Goal: Task Accomplishment & Management: Complete application form

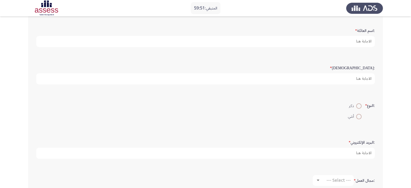
scroll to position [81, 0]
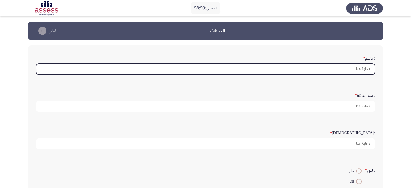
click at [344, 67] on input ":الاسم *" at bounding box center [205, 69] width 339 height 11
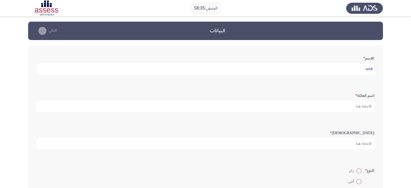
type input "دانه"
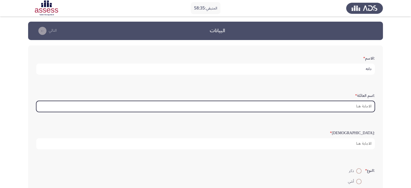
click at [319, 104] on input ":اسم العائلة *" at bounding box center [205, 106] width 339 height 11
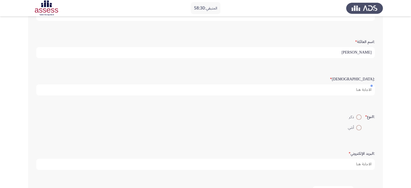
scroll to position [54, 0]
type input "[PERSON_NAME]"
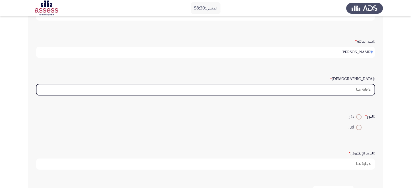
click at [330, 87] on input ":السن *" at bounding box center [205, 89] width 339 height 11
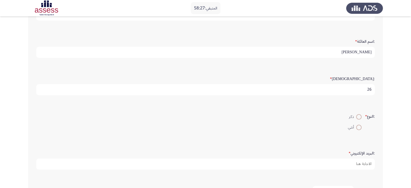
type input "26"
click at [357, 125] on span at bounding box center [359, 127] width 5 height 5
click at [357, 125] on input "أنثي" at bounding box center [359, 127] width 5 height 5
radio input "true"
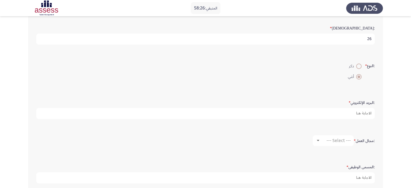
scroll to position [108, 0]
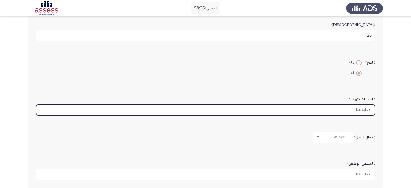
click at [344, 107] on input ":البريد الإلكتروني *" at bounding box center [205, 109] width 339 height 11
type input "ي"
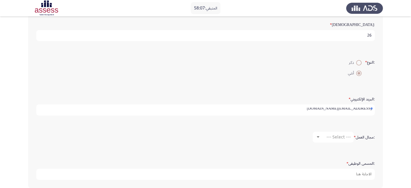
scroll to position [2, 0]
type input "[EMAIL_ADDRESS][DOMAIN_NAME]"
click at [318, 135] on div at bounding box center [318, 137] width 5 height 4
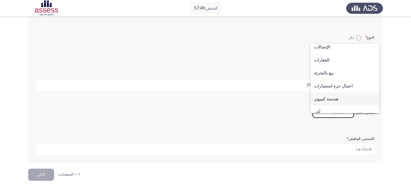
scroll to position [177, 0]
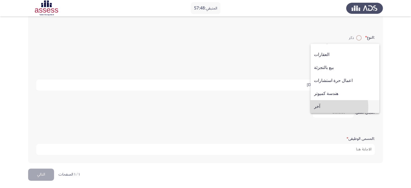
click at [324, 107] on span "آخر" at bounding box center [345, 106] width 62 height 13
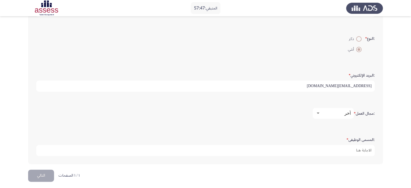
scroll to position [133, 0]
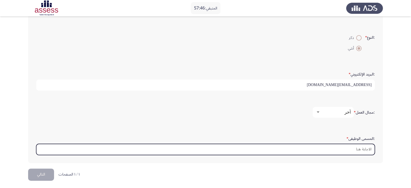
click at [357, 145] on input ":المسمى الوظيفى *" at bounding box center [205, 149] width 339 height 11
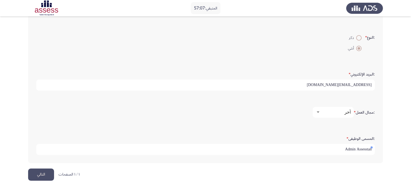
type input "Admin Assesstant"
click at [352, 147] on input "Admin Assesstant" at bounding box center [205, 149] width 339 height 11
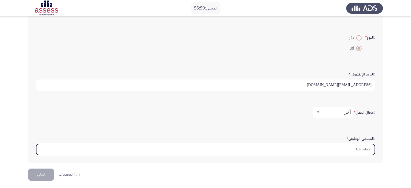
click at [321, 147] on input ":المسمى الوظيفى *" at bounding box center [205, 149] width 339 height 11
paste input "Admin Assistant"
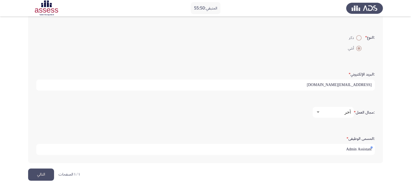
type input "Admin Assistant"
click at [347, 84] on input "[EMAIL_ADDRESS][DOMAIN_NAME]" at bounding box center [205, 85] width 339 height 11
type input "[EMAIL_ADDRESS][DOMAIN_NAME]"
click at [43, 173] on button "التالي" at bounding box center [41, 175] width 26 height 12
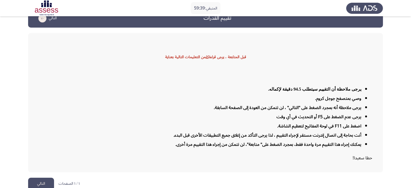
scroll to position [18, 0]
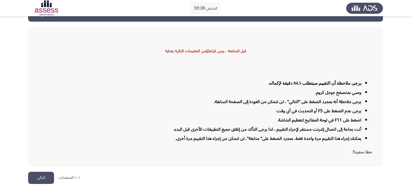
click at [41, 174] on button "التالي" at bounding box center [41, 178] width 26 height 12
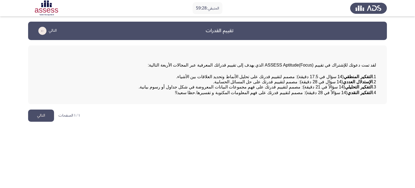
click at [40, 122] on button "التالي" at bounding box center [41, 116] width 26 height 12
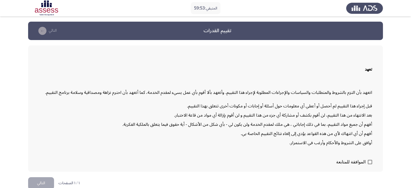
scroll to position [5, 0]
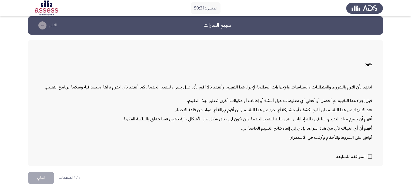
click at [372, 156] on span at bounding box center [370, 156] width 4 height 4
click at [370, 159] on input "الموافقة للمتابعة" at bounding box center [370, 159] width 0 height 0
checkbox input "true"
click at [39, 175] on button "التالي" at bounding box center [41, 178] width 26 height 12
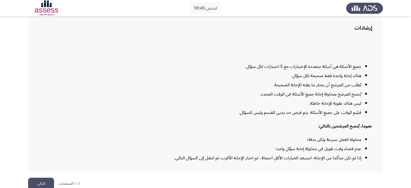
scroll to position [44, 0]
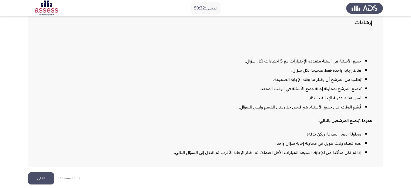
click at [42, 176] on button "التالي" at bounding box center [41, 178] width 26 height 12
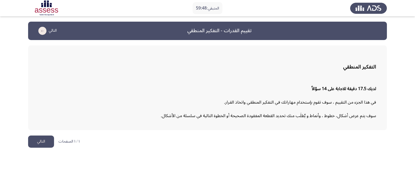
click at [33, 144] on button "التالي" at bounding box center [41, 142] width 26 height 12
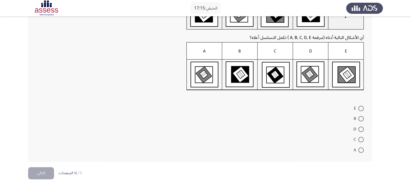
scroll to position [27, 0]
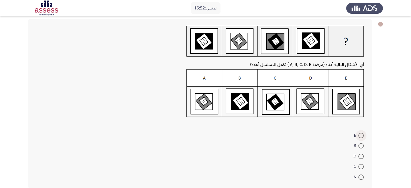
click at [363, 135] on span at bounding box center [361, 135] width 5 height 5
click at [363, 135] on input "E" at bounding box center [361, 135] width 5 height 5
radio input "true"
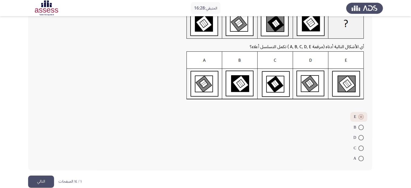
scroll to position [53, 0]
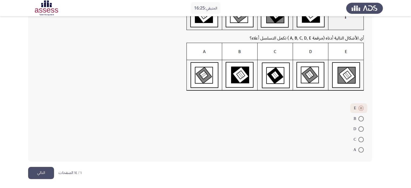
click at [35, 170] on button "التالي" at bounding box center [41, 173] width 26 height 12
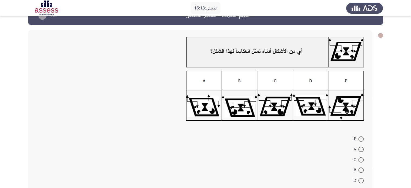
scroll to position [27, 0]
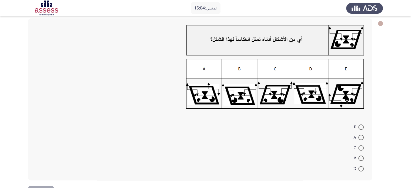
click at [360, 137] on span at bounding box center [361, 137] width 5 height 5
click at [360, 137] on input "A" at bounding box center [361, 137] width 5 height 5
radio input "true"
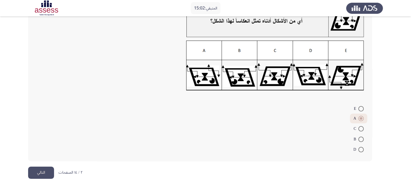
click at [39, 174] on button "التالي" at bounding box center [41, 173] width 26 height 12
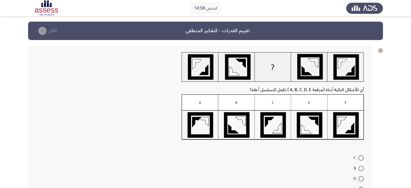
scroll to position [27, 0]
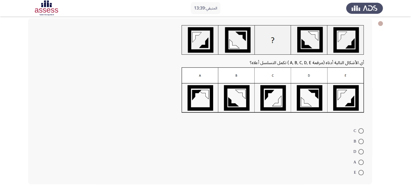
click at [362, 162] on span at bounding box center [361, 162] width 5 height 5
click at [362, 162] on input "A" at bounding box center [361, 162] width 5 height 5
radio input "true"
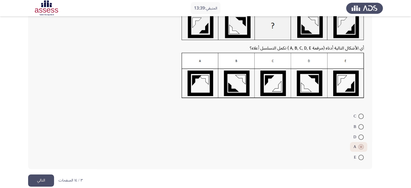
scroll to position [49, 0]
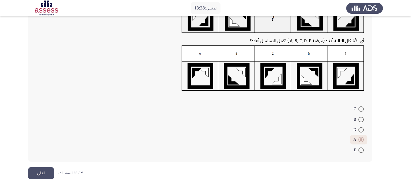
click at [42, 173] on button "التالي" at bounding box center [41, 173] width 26 height 12
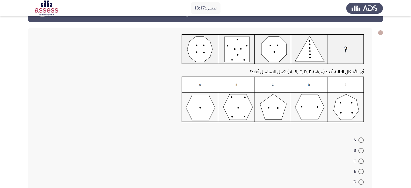
scroll to position [27, 0]
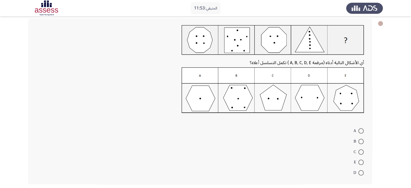
click at [364, 163] on span at bounding box center [361, 162] width 5 height 5
click at [364, 163] on input "E" at bounding box center [361, 162] width 5 height 5
radio input "true"
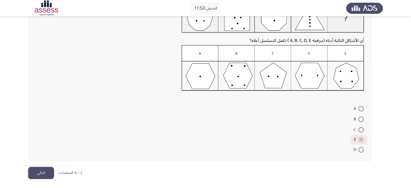
click at [37, 171] on button "التالي" at bounding box center [41, 173] width 26 height 12
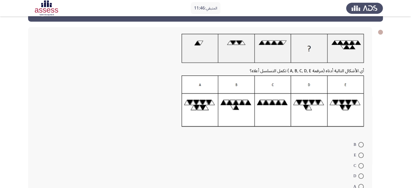
scroll to position [27, 0]
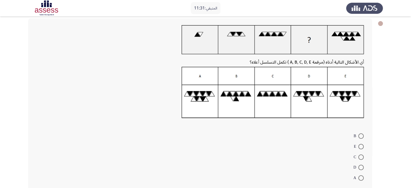
click at [361, 147] on span at bounding box center [361, 146] width 5 height 5
click at [361, 147] on input "E" at bounding box center [361, 146] width 5 height 5
radio input "true"
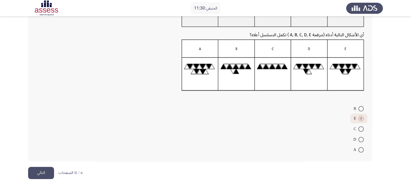
scroll to position [27, 0]
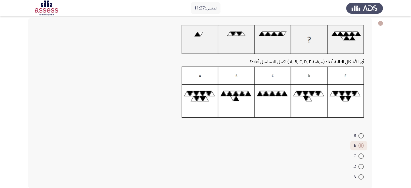
click at [364, 146] on span at bounding box center [361, 145] width 5 height 5
click at [364, 146] on input "E" at bounding box center [361, 145] width 5 height 5
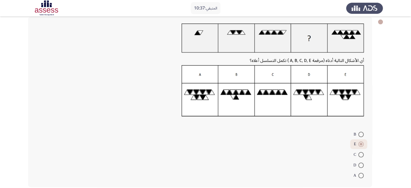
scroll to position [54, 0]
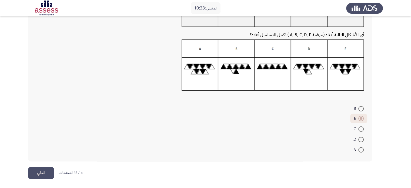
click at [50, 170] on button "التالي" at bounding box center [41, 173] width 26 height 12
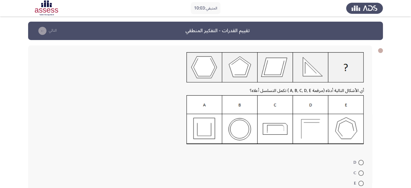
scroll to position [27, 0]
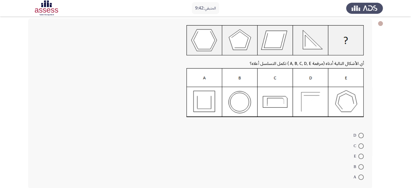
click at [361, 174] on label "A" at bounding box center [359, 177] width 10 height 6
click at [361, 174] on input "A" at bounding box center [361, 176] width 5 height 5
radio input "true"
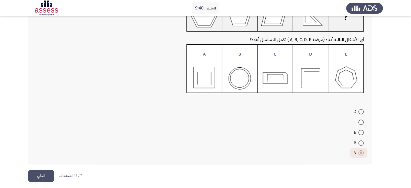
scroll to position [54, 0]
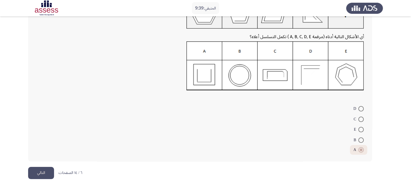
click at [46, 171] on button "التالي" at bounding box center [41, 173] width 26 height 12
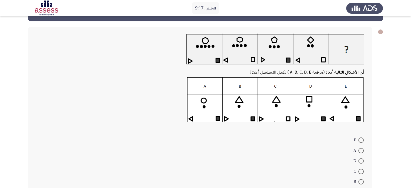
scroll to position [27, 0]
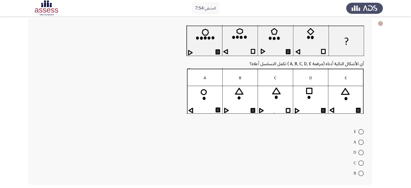
click at [346, 106] on img at bounding box center [276, 90] width 178 height 45
click at [357, 174] on span "B" at bounding box center [356, 173] width 5 height 6
click at [359, 174] on input "B" at bounding box center [361, 173] width 5 height 5
radio input "true"
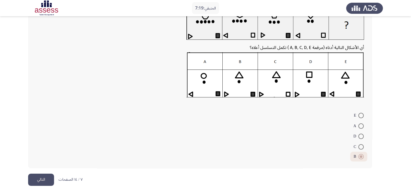
scroll to position [50, 0]
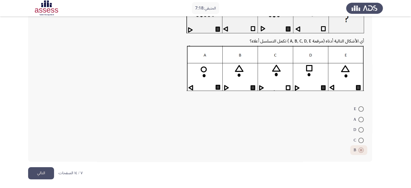
click at [47, 172] on button "التالي" at bounding box center [41, 173] width 26 height 12
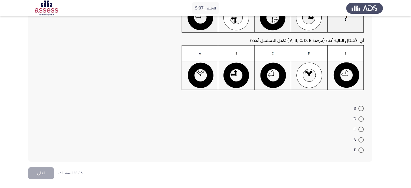
scroll to position [58, 0]
click at [365, 129] on mat-radio-button "C" at bounding box center [359, 129] width 17 height 11
click at [362, 129] on span at bounding box center [361, 128] width 5 height 5
click at [362, 129] on input "C" at bounding box center [361, 128] width 5 height 5
radio input "true"
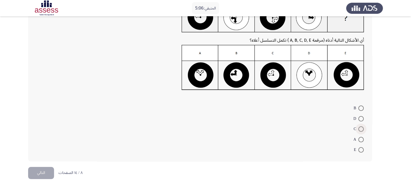
scroll to position [58, 0]
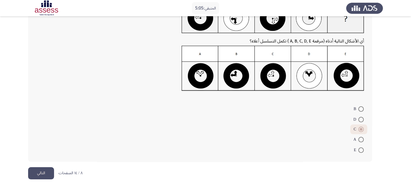
click at [41, 169] on button "التالي" at bounding box center [41, 173] width 26 height 12
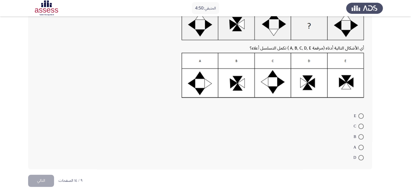
scroll to position [49, 0]
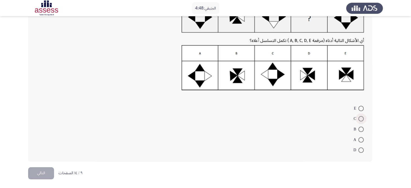
click at [363, 118] on span at bounding box center [361, 118] width 5 height 5
click at [363, 118] on input "C" at bounding box center [361, 118] width 5 height 5
radio input "true"
click at [39, 173] on button "التالي" at bounding box center [41, 173] width 26 height 12
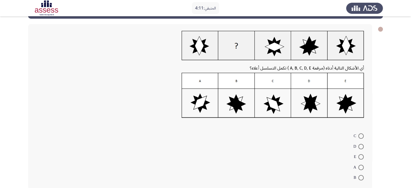
scroll to position [27, 0]
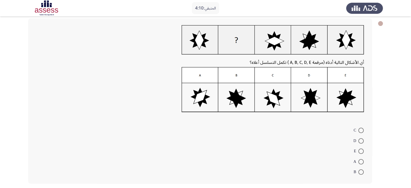
click at [359, 171] on span at bounding box center [361, 171] width 5 height 5
click at [359, 171] on input "B" at bounding box center [361, 171] width 5 height 5
radio input "true"
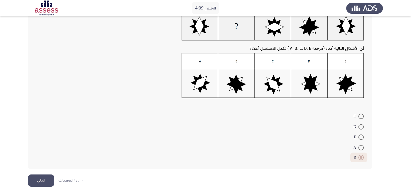
scroll to position [49, 0]
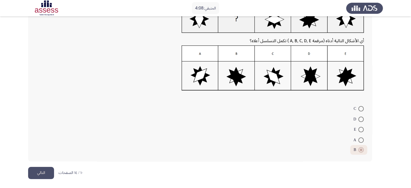
click at [39, 173] on button "التالي" at bounding box center [41, 173] width 26 height 12
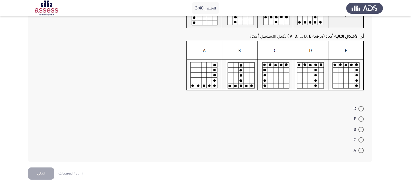
scroll to position [55, 0]
click at [362, 148] on span at bounding box center [361, 149] width 5 height 5
click at [362, 148] on input "A" at bounding box center [361, 149] width 5 height 5
radio input "true"
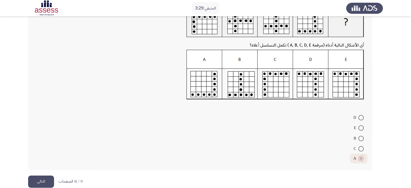
scroll to position [55, 0]
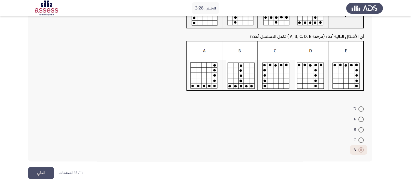
click at [39, 172] on button "التالي" at bounding box center [41, 173] width 26 height 12
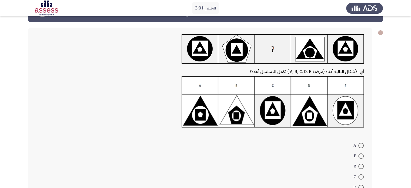
scroll to position [27, 0]
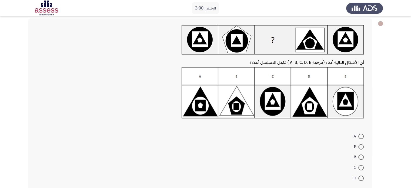
click at [361, 166] on span at bounding box center [361, 167] width 5 height 5
click at [361, 166] on input "C" at bounding box center [361, 167] width 5 height 5
radio input "true"
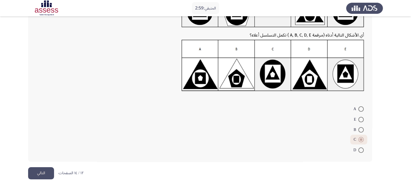
scroll to position [55, 0]
click at [39, 169] on button "التالي" at bounding box center [41, 173] width 26 height 12
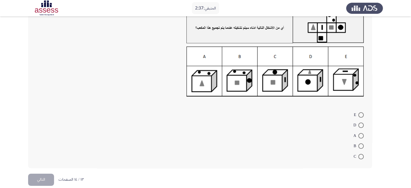
scroll to position [47, 0]
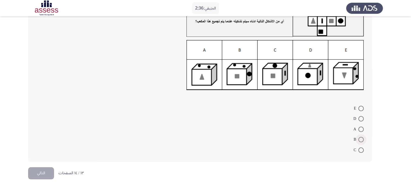
click at [361, 141] on span at bounding box center [361, 139] width 5 height 5
click at [361, 141] on input "B" at bounding box center [361, 139] width 5 height 5
radio input "true"
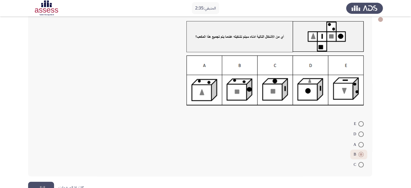
scroll to position [46, 0]
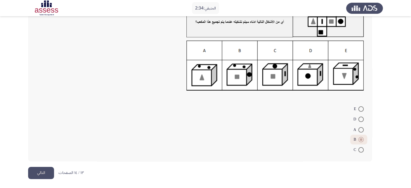
click at [43, 171] on button "التالي" at bounding box center [41, 173] width 26 height 12
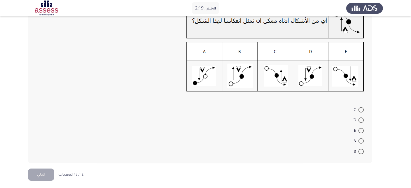
scroll to position [46, 0]
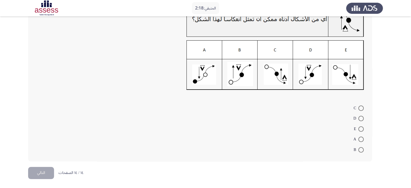
click at [363, 122] on mat-radio-button "D" at bounding box center [358, 118] width 17 height 11
click at [360, 118] on span at bounding box center [361, 118] width 5 height 5
click at [360, 118] on input "D" at bounding box center [361, 118] width 5 height 5
radio input "true"
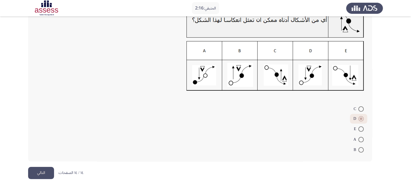
click at [44, 174] on button "التالي" at bounding box center [41, 173] width 26 height 12
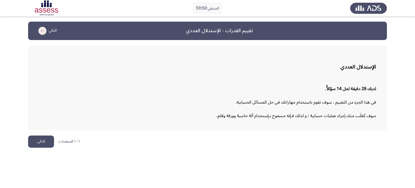
click at [35, 140] on button "التالي" at bounding box center [41, 142] width 26 height 12
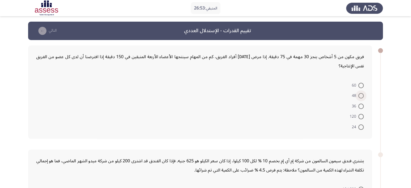
click at [362, 97] on span at bounding box center [361, 95] width 5 height 5
click at [362, 97] on input "48" at bounding box center [361, 95] width 5 height 5
radio input "true"
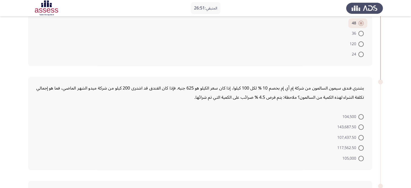
scroll to position [81, 0]
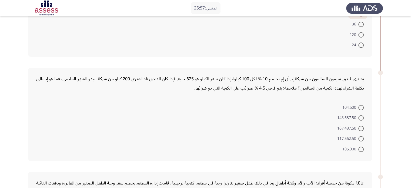
click at [359, 107] on span at bounding box center [361, 107] width 5 height 5
click at [359, 107] on input "104,500" at bounding box center [361, 107] width 5 height 5
radio input "true"
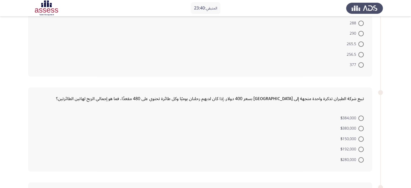
scroll to position [243, 0]
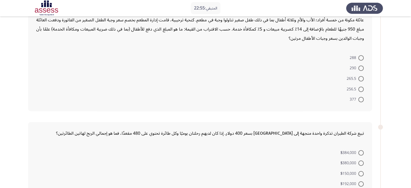
click at [361, 69] on span at bounding box center [361, 67] width 5 height 5
click at [361, 69] on input "290" at bounding box center [361, 67] width 5 height 5
radio input "true"
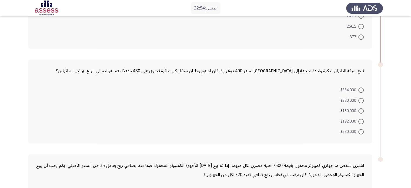
scroll to position [325, 0]
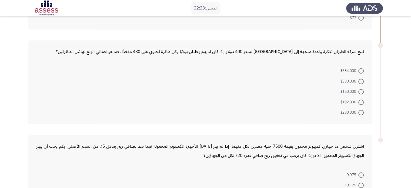
click at [362, 68] on span at bounding box center [361, 70] width 5 height 5
click at [362, 68] on input "$384,000" at bounding box center [361, 70] width 5 height 5
radio input "true"
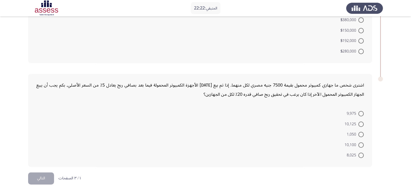
scroll to position [388, 0]
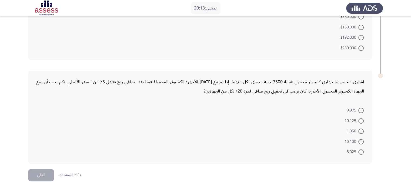
click at [356, 118] on span "10,125" at bounding box center [352, 121] width 14 height 6
click at [359, 118] on input "10,125" at bounding box center [361, 120] width 5 height 5
radio input "true"
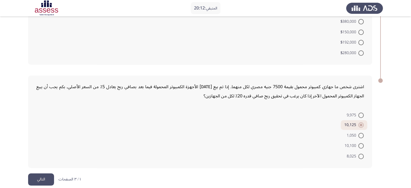
scroll to position [388, 0]
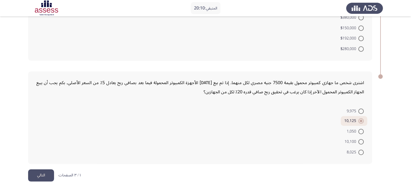
click at [40, 174] on button "التالي" at bounding box center [41, 175] width 26 height 12
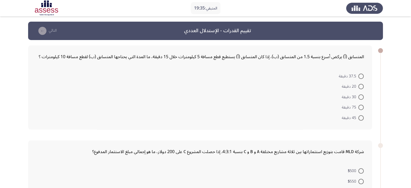
click at [360, 87] on span at bounding box center [361, 86] width 5 height 5
click at [360, 87] on input "20 دقيقة" at bounding box center [361, 86] width 5 height 5
radio input "true"
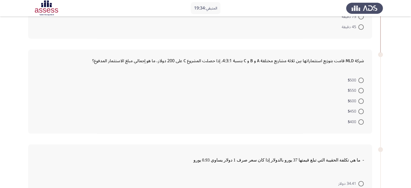
scroll to position [81, 0]
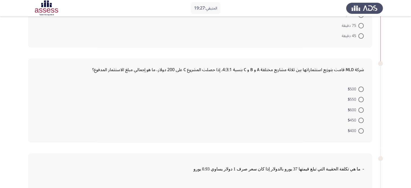
click at [358, 99] on span "$550" at bounding box center [353, 99] width 11 height 6
click at [359, 99] on input "$550" at bounding box center [361, 99] width 5 height 5
radio input "true"
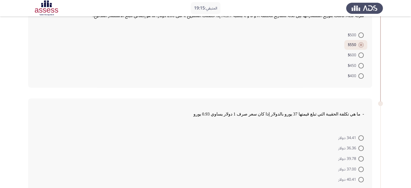
scroll to position [162, 0]
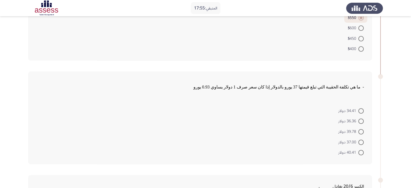
click at [361, 129] on span at bounding box center [361, 131] width 5 height 5
click at [361, 129] on input "39.78 دولار" at bounding box center [361, 131] width 5 height 5
radio input "true"
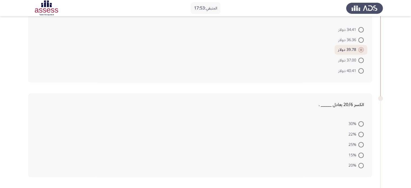
scroll to position [271, 0]
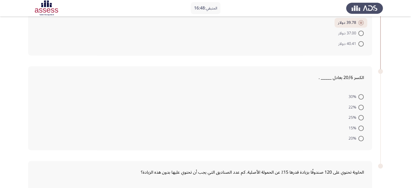
click at [366, 96] on mat-radio-button "30%" at bounding box center [356, 96] width 22 height 11
click at [361, 96] on span at bounding box center [361, 96] width 5 height 5
click at [361, 96] on input "30%" at bounding box center [361, 96] width 5 height 5
radio input "true"
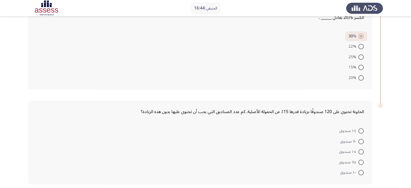
scroll to position [352, 0]
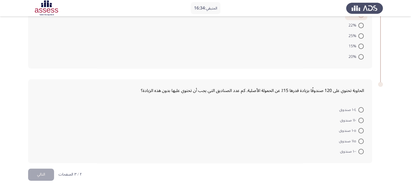
click at [363, 108] on span at bounding box center [361, 109] width 5 height 5
click at [363, 108] on input "١٠٤ صندوق" at bounding box center [361, 109] width 5 height 5
radio input "true"
click at [37, 171] on button "التالي" at bounding box center [41, 175] width 26 height 12
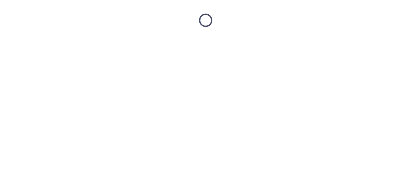
scroll to position [0, 0]
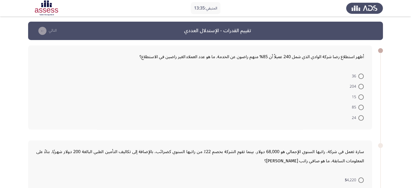
click at [360, 77] on span at bounding box center [361, 76] width 5 height 5
click at [360, 77] on input "36" at bounding box center [361, 76] width 5 height 5
radio input "true"
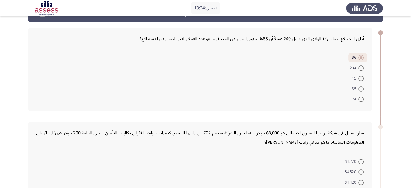
scroll to position [54, 0]
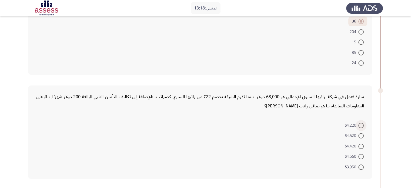
click at [360, 127] on span at bounding box center [361, 125] width 5 height 5
click at [360, 127] on input "$4,220" at bounding box center [361, 125] width 5 height 5
radio input "true"
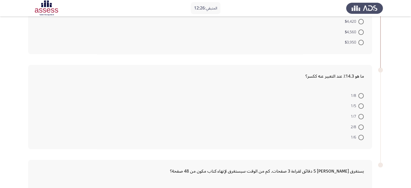
scroll to position [178, 0]
click at [361, 95] on span at bounding box center [361, 95] width 5 height 5
click at [361, 95] on input "1/8" at bounding box center [361, 95] width 5 height 5
radio input "true"
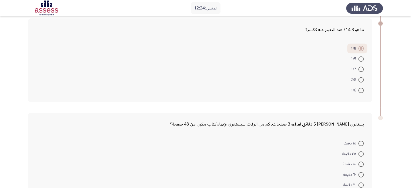
scroll to position [258, 0]
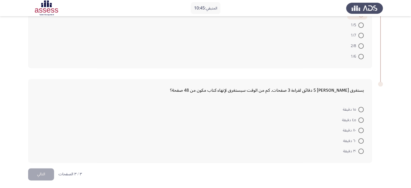
click at [361, 119] on span at bounding box center [361, 119] width 5 height 5
click at [361, 119] on input "٤٥ دقيقة" at bounding box center [361, 119] width 5 height 5
radio input "true"
click at [40, 169] on button "التالي" at bounding box center [41, 175] width 26 height 12
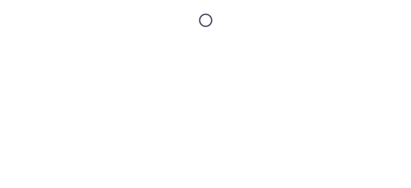
scroll to position [0, 0]
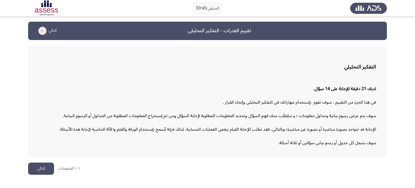
click at [43, 168] on button "التالي" at bounding box center [41, 169] width 26 height 12
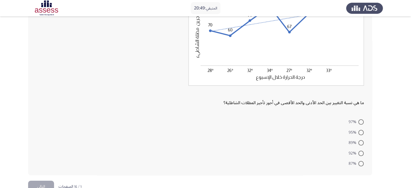
scroll to position [81, 0]
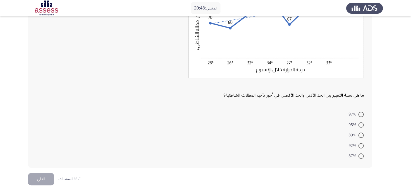
click at [362, 124] on span at bounding box center [361, 124] width 5 height 5
click at [362, 124] on input "95%" at bounding box center [361, 124] width 5 height 5
radio input "true"
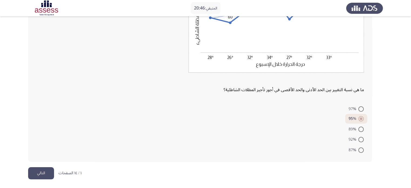
click at [37, 172] on button "التالي" at bounding box center [41, 173] width 26 height 12
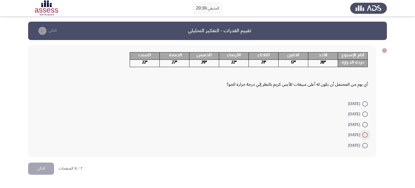
click at [364, 134] on span at bounding box center [365, 134] width 5 height 5
click at [364, 134] on input "[DATE]" at bounding box center [365, 134] width 5 height 5
radio input "true"
click at [50, 164] on button "التالي" at bounding box center [41, 168] width 26 height 12
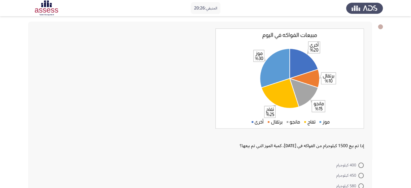
scroll to position [54, 0]
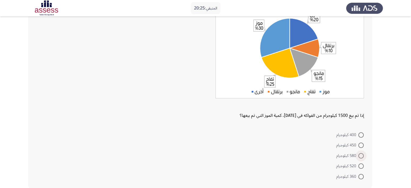
click at [364, 156] on span at bounding box center [361, 155] width 5 height 5
click at [364, 156] on input "580 كيلوجرام" at bounding box center [361, 155] width 5 height 5
radio input "true"
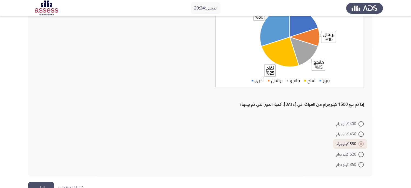
scroll to position [80, 0]
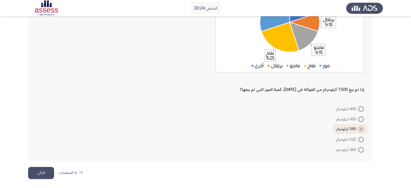
click at [42, 176] on button "التالي" at bounding box center [41, 173] width 26 height 12
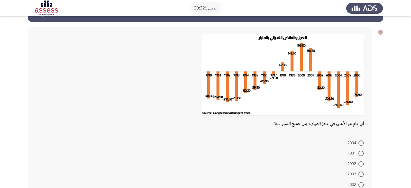
scroll to position [27, 0]
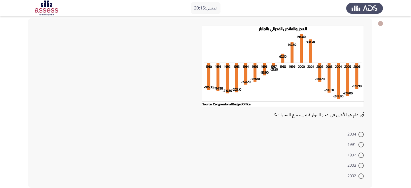
drag, startPoint x: 358, startPoint y: 166, endPoint x: 106, endPoint y: 166, distance: 252.1
click at [356, 166] on label "2003" at bounding box center [356, 165] width 16 height 6
click at [359, 166] on input "2003" at bounding box center [361, 165] width 5 height 5
radio input "true"
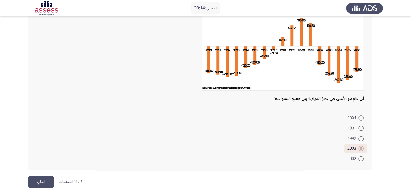
scroll to position [52, 0]
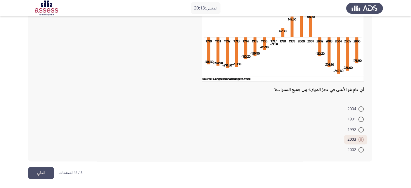
click at [36, 169] on button "التالي" at bounding box center [41, 173] width 26 height 12
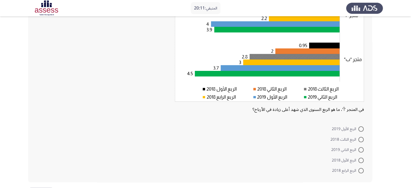
scroll to position [81, 0]
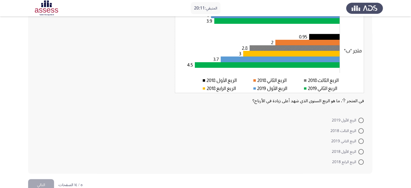
drag, startPoint x: 362, startPoint y: 131, endPoint x: 359, endPoint y: 131, distance: 3.0
click at [361, 131] on span at bounding box center [361, 130] width 5 height 5
click at [361, 131] on input "الربع الثالث 2018" at bounding box center [361, 130] width 5 height 5
radio input "true"
click at [38, 182] on button "التالي" at bounding box center [41, 185] width 26 height 12
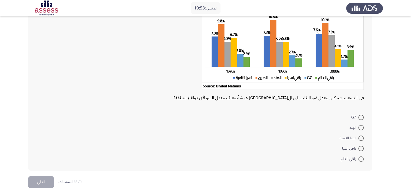
scroll to position [57, 0]
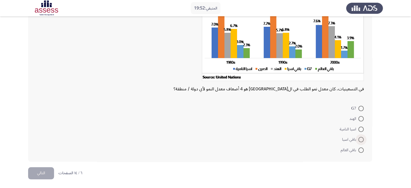
drag, startPoint x: 362, startPoint y: 138, endPoint x: 140, endPoint y: 171, distance: 223.8
click at [362, 138] on span at bounding box center [361, 139] width 5 height 5
click at [362, 138] on input "باقي اسيا" at bounding box center [361, 139] width 5 height 5
radio input "true"
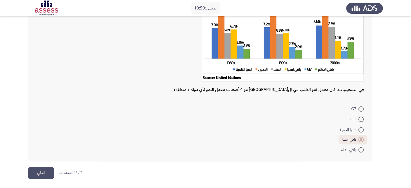
click at [359, 149] on span at bounding box center [361, 149] width 5 height 5
click at [359, 149] on input "باقي العالم" at bounding box center [361, 149] width 5 height 5
radio input "true"
click at [42, 173] on button "التالي" at bounding box center [41, 173] width 26 height 12
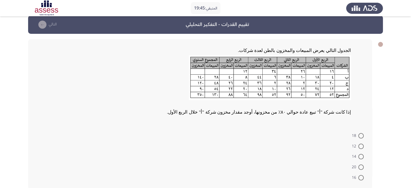
scroll to position [0, 0]
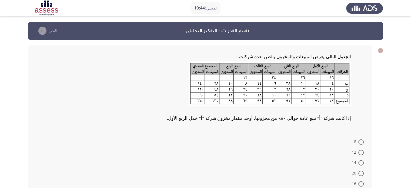
drag, startPoint x: 362, startPoint y: 153, endPoint x: 280, endPoint y: 141, distance: 83.6
click at [362, 153] on span at bounding box center [361, 152] width 5 height 5
click at [362, 153] on input "12" at bounding box center [361, 152] width 5 height 5
radio input "true"
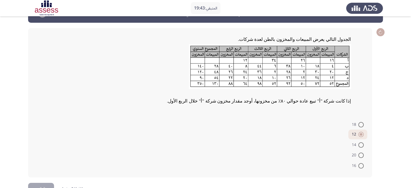
scroll to position [33, 0]
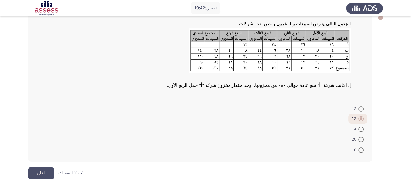
click at [35, 170] on button "التالي" at bounding box center [41, 173] width 26 height 12
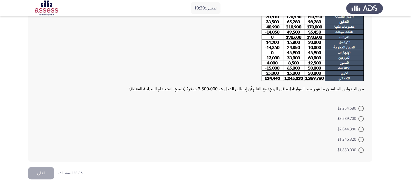
click at [359, 120] on span at bounding box center [361, 118] width 5 height 5
click at [359, 120] on input "$3,289,700" at bounding box center [361, 118] width 5 height 5
radio input "true"
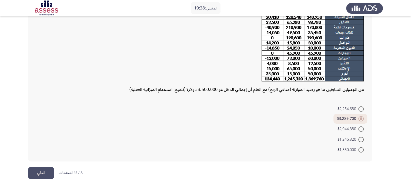
click at [47, 173] on button "التالي" at bounding box center [41, 173] width 26 height 12
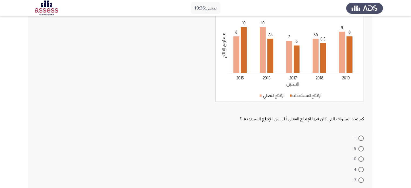
scroll to position [54, 0]
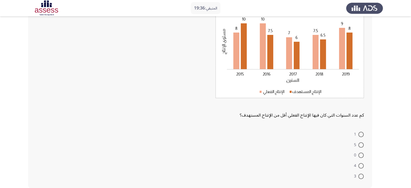
click at [362, 153] on span at bounding box center [361, 155] width 5 height 5
click at [362, 153] on input "0" at bounding box center [361, 155] width 5 height 5
radio input "true"
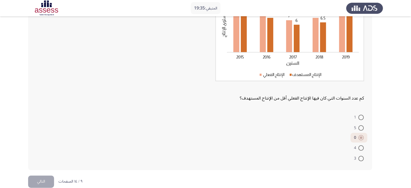
scroll to position [80, 0]
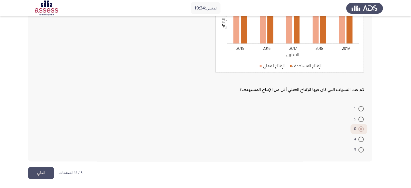
click at [359, 119] on span at bounding box center [361, 119] width 5 height 5
click at [359, 119] on input "5" at bounding box center [361, 119] width 5 height 5
radio input "true"
drag, startPoint x: 41, startPoint y: 171, endPoint x: 134, endPoint y: 156, distance: 94.0
click at [41, 171] on button "التالي" at bounding box center [41, 173] width 26 height 12
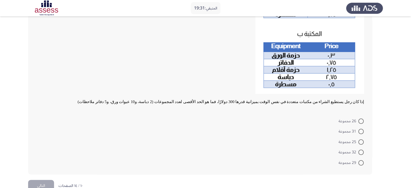
scroll to position [107, 0]
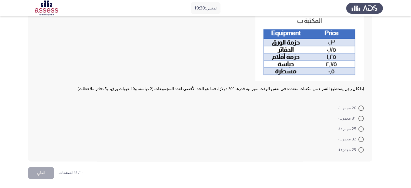
drag, startPoint x: 359, startPoint y: 119, endPoint x: 324, endPoint y: 126, distance: 35.8
click at [357, 119] on label "31 مجموعة" at bounding box center [351, 118] width 25 height 6
click at [359, 119] on input "31 مجموعة" at bounding box center [361, 118] width 5 height 5
radio input "true"
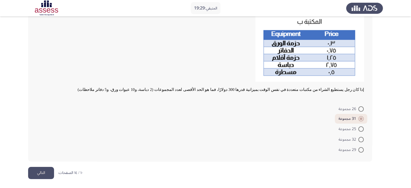
click at [41, 171] on button "التالي" at bounding box center [41, 173] width 26 height 12
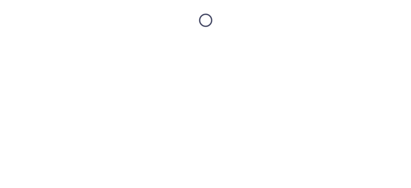
scroll to position [0, 0]
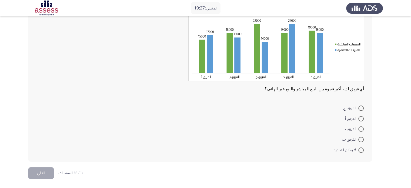
click at [360, 120] on span at bounding box center [361, 118] width 5 height 5
click at [360, 120] on input "الفريق أ" at bounding box center [361, 118] width 5 height 5
radio input "true"
click at [42, 170] on button "التالي" at bounding box center [41, 173] width 26 height 12
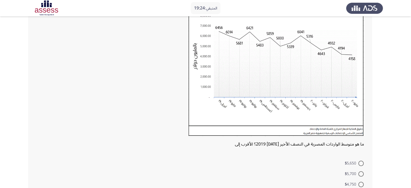
scroll to position [109, 0]
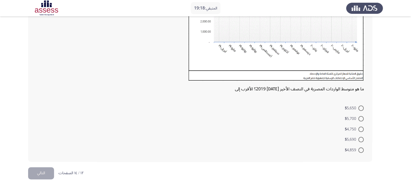
drag, startPoint x: 362, startPoint y: 117, endPoint x: 357, endPoint y: 117, distance: 5.1
click at [361, 117] on span at bounding box center [361, 118] width 5 height 5
click at [361, 117] on input "$5,700" at bounding box center [361, 118] width 5 height 5
radio input "true"
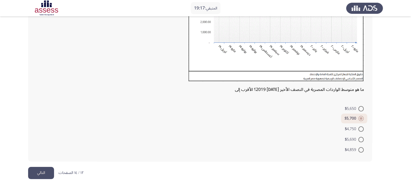
drag, startPoint x: 34, startPoint y: 173, endPoint x: 66, endPoint y: 165, distance: 32.5
click at [35, 173] on button "التالي" at bounding box center [41, 173] width 26 height 12
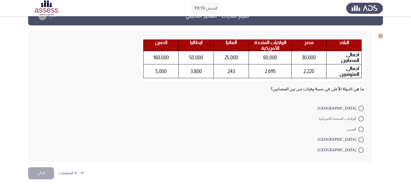
click at [360, 110] on span at bounding box center [361, 108] width 5 height 5
click at [360, 110] on input "[GEOGRAPHIC_DATA]" at bounding box center [361, 108] width 5 height 5
radio input "true"
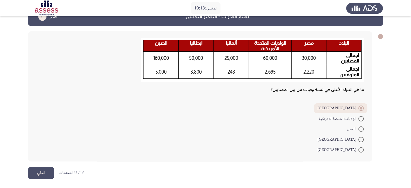
click at [43, 173] on button "التالي" at bounding box center [41, 173] width 26 height 12
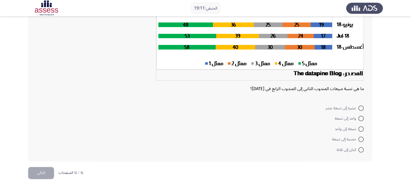
click at [359, 109] on span at bounding box center [361, 107] width 5 height 5
click at [359, 109] on input "عشرة إلى تسعة عشر" at bounding box center [361, 107] width 5 height 5
radio input "true"
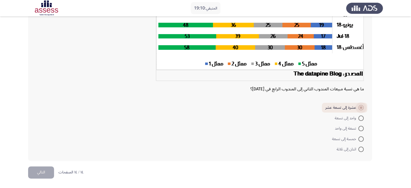
scroll to position [101, 0]
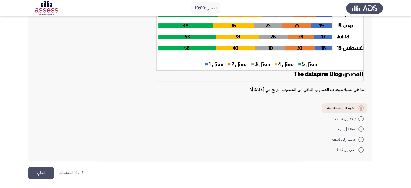
click at [45, 174] on button "التالي" at bounding box center [41, 173] width 26 height 12
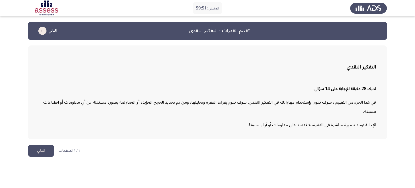
click at [41, 149] on button "التالي" at bounding box center [41, 151] width 26 height 12
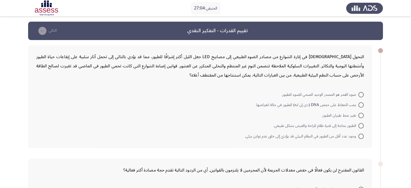
scroll to position [27, 0]
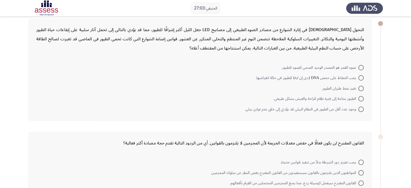
click at [361, 99] on span at bounding box center [361, 98] width 5 height 5
click at [361, 99] on input "الطيور بحاجة إلى فترة ظلام للراحة والعيش بشكل طبيعي." at bounding box center [361, 98] width 5 height 5
radio input "true"
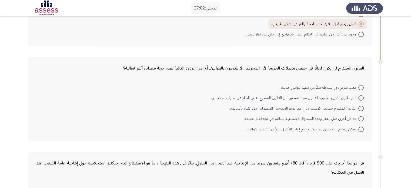
scroll to position [108, 0]
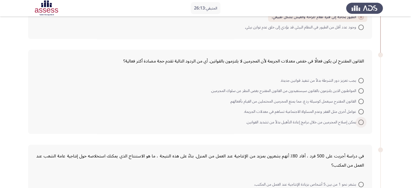
click at [359, 120] on span at bounding box center [361, 122] width 5 height 5
click at [359, 120] on input "يمكن إصلاح المجرمين من خلال برامج إعادة التأهيل بدلاً من تشديد القوانين." at bounding box center [361, 122] width 5 height 5
radio input "true"
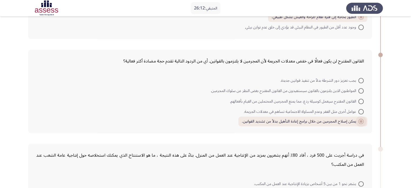
click at [359, 120] on span at bounding box center [361, 121] width 5 height 5
click at [359, 120] on input "يمكن إصلاح المجرمين من خلال برامج إعادة التأهيل بدلاً من تشديد القوانين." at bounding box center [361, 121] width 5 height 5
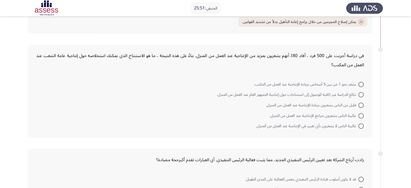
scroll to position [216, 0]
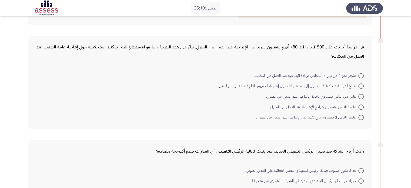
click at [359, 76] on span at bounding box center [361, 75] width 5 height 5
click at [359, 76] on input "يشعر نحو 1 من بين 5 أشخاص بزيادة الإنتاجية عند العمل من المكتب." at bounding box center [361, 75] width 5 height 5
radio input "true"
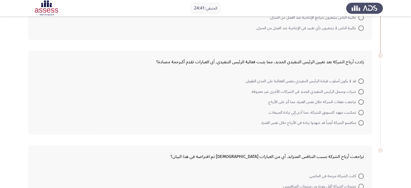
scroll to position [298, 0]
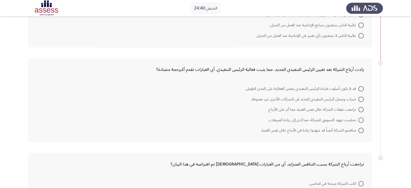
click at [358, 128] on span "منافسو الشركة أيضاً قد شهدوا زيادة في الأرباح خلال نفس الفترة." at bounding box center [309, 130] width 97 height 6
click at [359, 128] on input "منافسو الشركة أيضاً قد شهدوا زيادة في الأرباح خلال نفس الفترة." at bounding box center [361, 130] width 5 height 5
radio input "true"
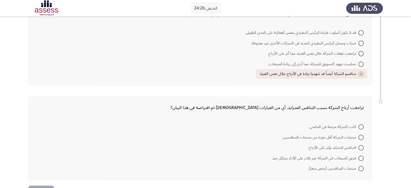
scroll to position [370, 0]
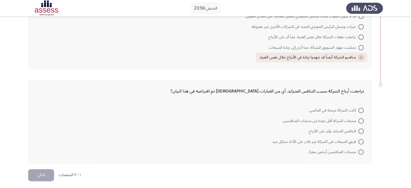
click at [360, 129] on span at bounding box center [361, 130] width 5 height 5
click at [360, 129] on input "التنافس المتزايد يؤثر على الأرباح." at bounding box center [361, 130] width 5 height 5
radio input "true"
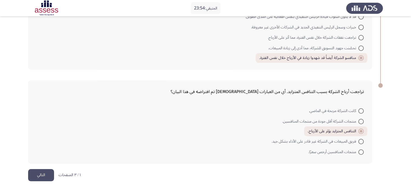
click at [37, 171] on button "التالي" at bounding box center [41, 175] width 26 height 12
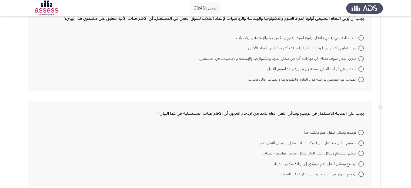
scroll to position [0, 0]
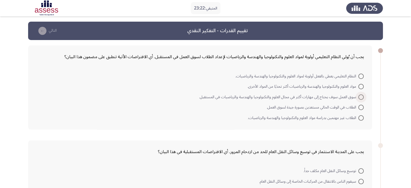
click at [360, 95] on span at bounding box center [361, 96] width 5 height 5
click at [360, 95] on input "سوق العمل سوف يحتاج إلى مهارات أكثر في مجال العلوم والتكنولوجيا والهندسة والريا…" at bounding box center [361, 96] width 5 height 5
radio input "true"
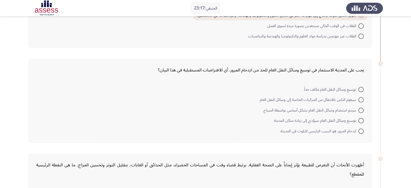
scroll to position [81, 0]
click at [359, 100] on span at bounding box center [361, 99] width 5 height 5
click at [359, 100] on input "سيقوم الناس بالانتقال من المركبات الخاصة إلى وسائل النقل العام." at bounding box center [361, 99] width 5 height 5
radio input "true"
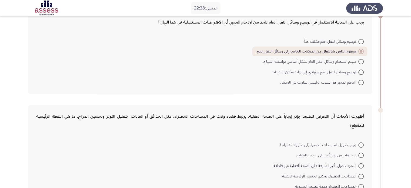
scroll to position [162, 0]
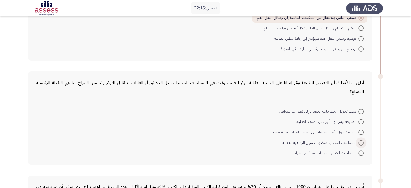
click at [361, 140] on span at bounding box center [361, 142] width 5 height 5
click at [361, 140] on input "المساحات الخضراء يمكنها تحسين الرفاهية العقلية." at bounding box center [361, 142] width 5 height 5
radio input "true"
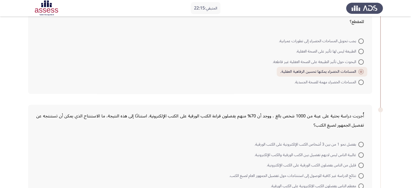
scroll to position [271, 0]
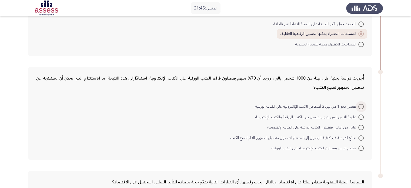
click at [363, 106] on span at bounding box center [361, 106] width 5 height 5
click at [363, 106] on input "يفضل نحو 1 من بين 3 أشخاص الكتب الإلكترونية على الكتب الورقية." at bounding box center [361, 106] width 5 height 5
radio input "true"
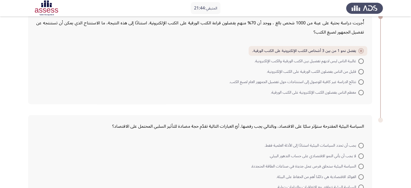
scroll to position [361, 0]
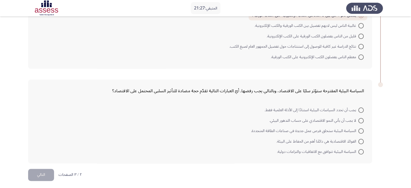
click at [358, 120] on span "لا يجب أن يأتي النمو الاقتصادي على حساب التدهور البيئي." at bounding box center [314, 120] width 89 height 6
click at [359, 120] on input "لا يجب أن يأتي النمو الاقتصادي على حساب التدهور البيئي." at bounding box center [361, 120] width 5 height 5
radio input "true"
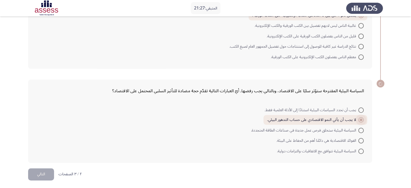
scroll to position [360, 0]
drag, startPoint x: 296, startPoint y: 91, endPoint x: 267, endPoint y: 90, distance: 29.8
click at [267, 90] on div "السياسة البيئية المقترحة ستؤثر سلبًا على الاقتصاد، وبالتالي يجب رفضها. أيّ العب…" at bounding box center [200, 91] width 328 height 9
click at [47, 173] on button "التالي" at bounding box center [41, 175] width 26 height 12
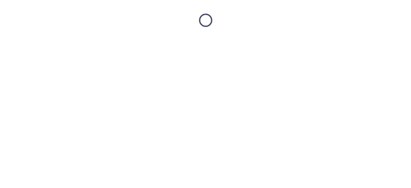
scroll to position [0, 0]
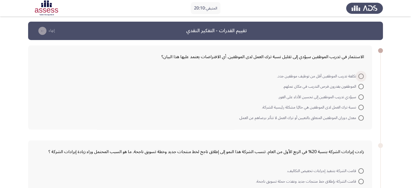
click at [360, 77] on span at bounding box center [361, 76] width 5 height 5
click at [360, 77] on input "تكلفة تدريب الموظفين أقل من توظيف موظفين جدد." at bounding box center [361, 76] width 5 height 5
radio input "true"
click at [358, 108] on span "نسبة ترك العمل لدى الموظفين هي حاليًا مشكلة رئيسية للشركة." at bounding box center [310, 107] width 97 height 6
click at [359, 108] on input "نسبة ترك العمل لدى الموظفين هي حاليًا مشكلة رئيسية للشركة." at bounding box center [361, 106] width 5 height 5
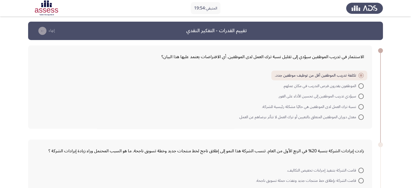
radio input "true"
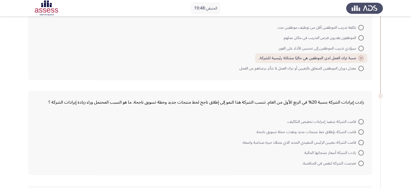
scroll to position [54, 0]
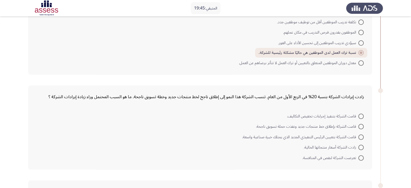
click at [363, 126] on span at bounding box center [361, 126] width 5 height 5
click at [363, 126] on input "قامت الشركة بإطلاق خط منتجات جديد ونفذت حملة تسويق ناجحة." at bounding box center [361, 126] width 5 height 5
radio input "true"
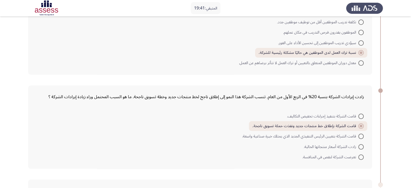
drag, startPoint x: 339, startPoint y: 96, endPoint x: 268, endPoint y: 96, distance: 70.9
click at [271, 96] on div "زادت إيرادات الشركة بنسبة 20% في الربع الأول من العام. تنسب الشركة هذا النمو إل…" at bounding box center [200, 96] width 328 height 9
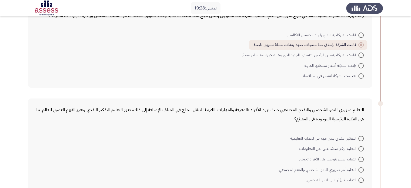
scroll to position [162, 0]
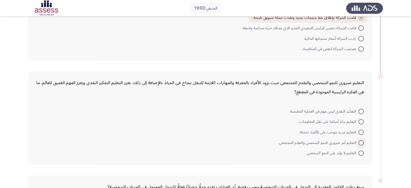
click at [359, 141] on span at bounding box center [361, 142] width 5 height 5
click at [359, 141] on input "التعليم أمر ضروري للنمو الشخصي والتقدم المجتمعي." at bounding box center [361, 142] width 5 height 5
radio input "true"
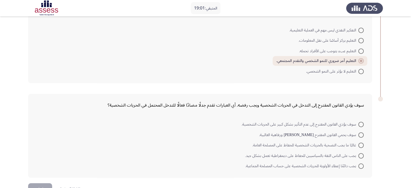
scroll to position [258, 0]
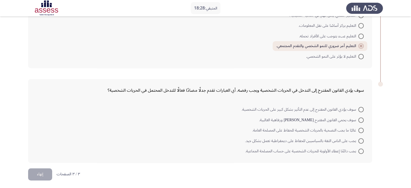
drag, startPoint x: 314, startPoint y: 86, endPoint x: 245, endPoint y: 85, distance: 68.7
click at [246, 86] on div "سوف يؤدي القانون المقترح إلى التدخل في الحريات الشخصية ويجب رفضه. أي العبارات ت…" at bounding box center [200, 90] width 328 height 9
click at [361, 128] on span at bounding box center [361, 130] width 5 height 5
click at [361, 128] on input "غالبًا ما يجب التضحية بالحريات الشخصية للحفاظ على المصلحة العامة." at bounding box center [361, 130] width 5 height 5
radio input "true"
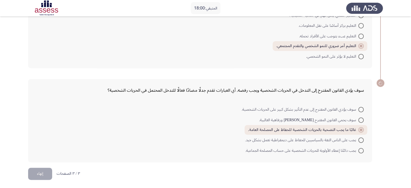
scroll to position [258, 0]
click at [45, 174] on button "إنهاء" at bounding box center [40, 175] width 24 height 12
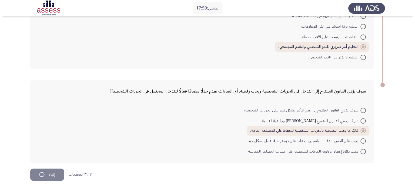
scroll to position [0, 0]
